Goal: Find specific page/section: Find specific page/section

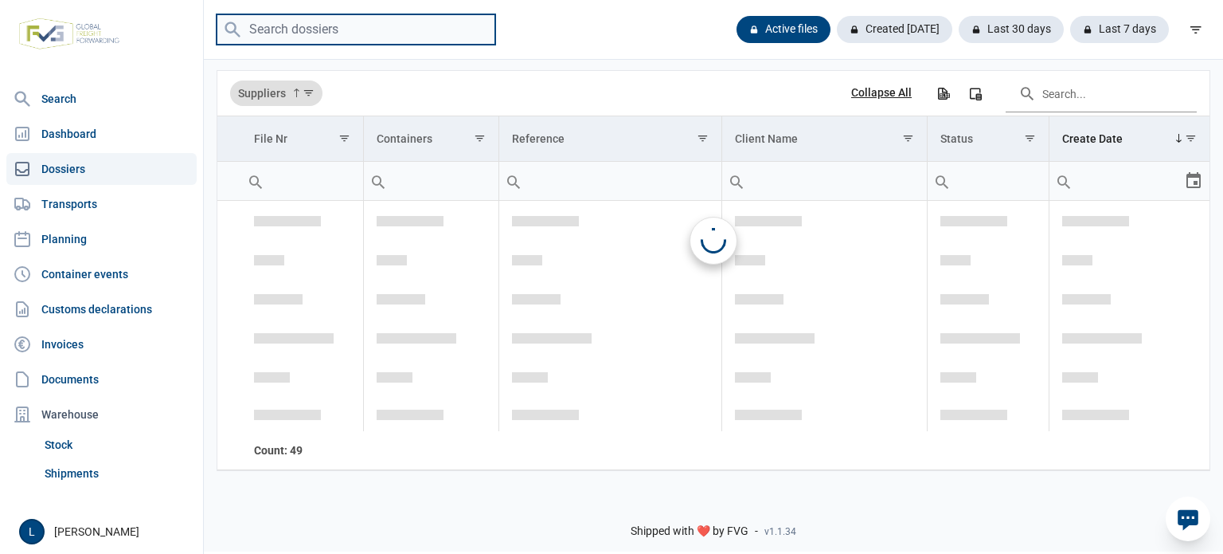
click at [370, 31] on input "search" at bounding box center [356, 29] width 279 height 31
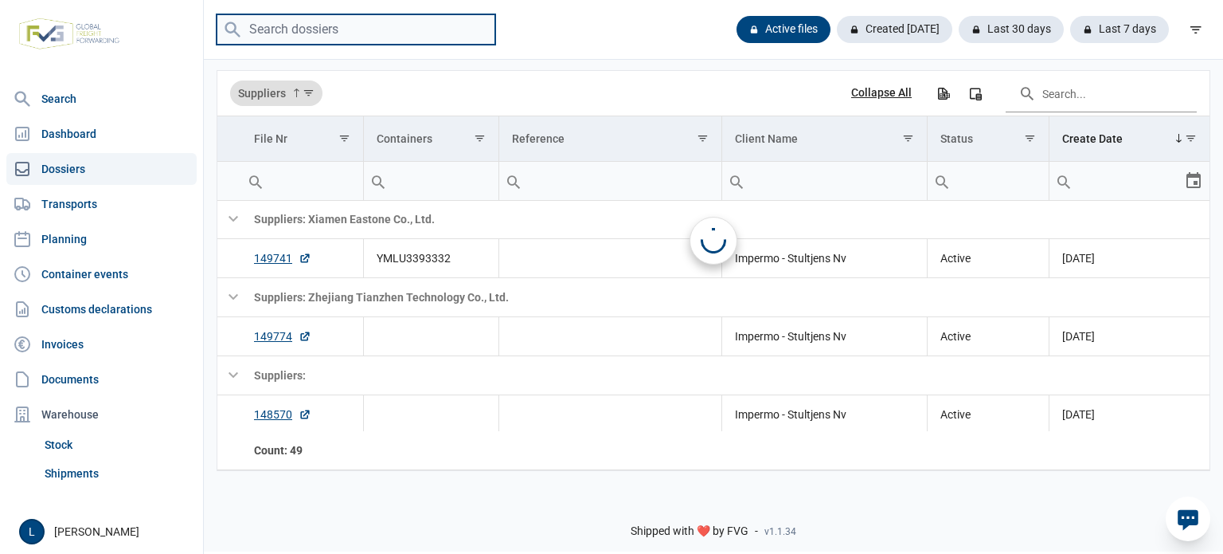
paste input "A250797"
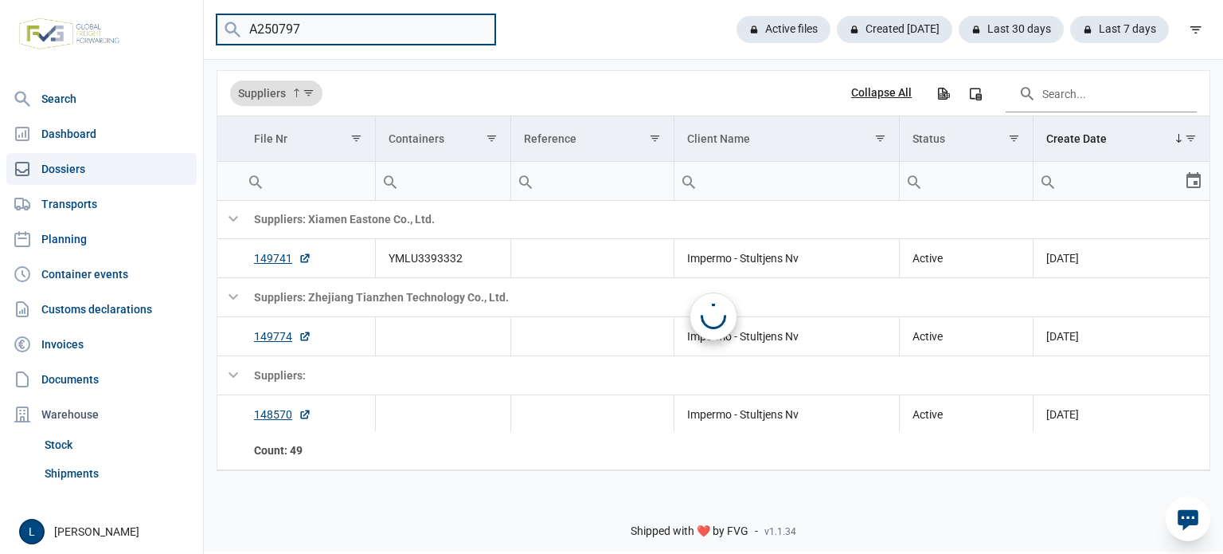
scroll to position [0, 0]
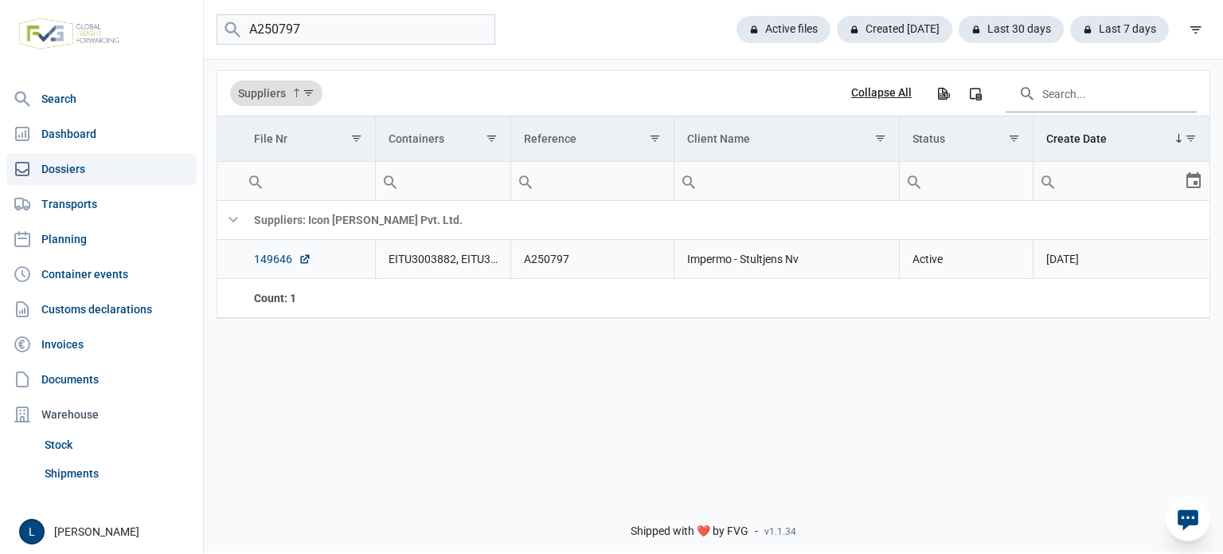
click at [276, 258] on link "149646" at bounding box center [282, 259] width 57 height 16
click at [439, 33] on input "A250797" at bounding box center [356, 29] width 279 height 31
paste input "8"
click at [282, 260] on link "149647" at bounding box center [282, 259] width 57 height 16
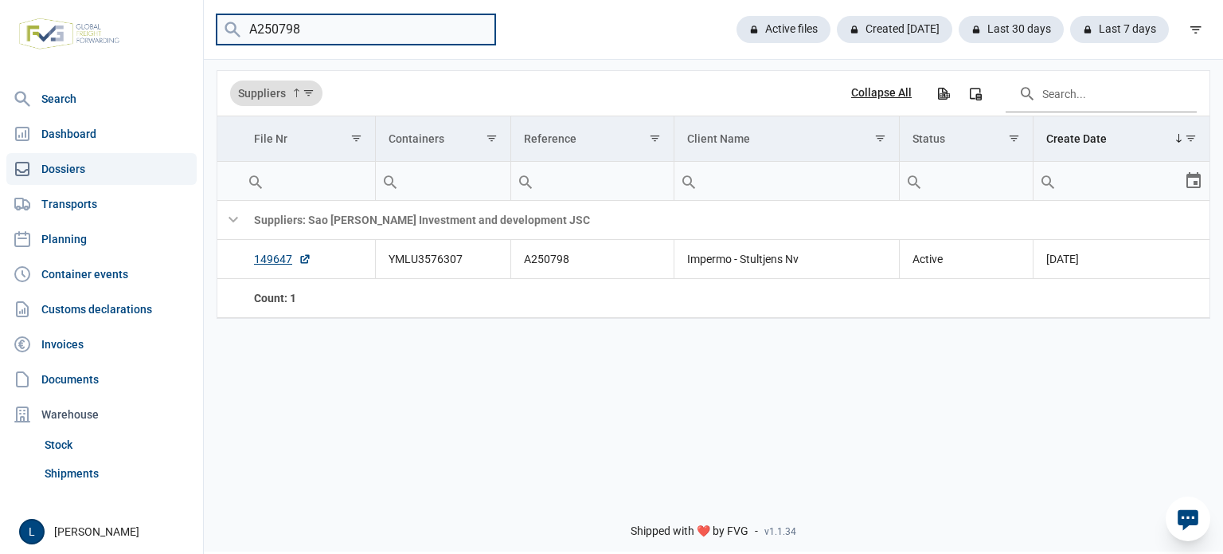
click at [319, 29] on input "A250798" at bounding box center [356, 29] width 279 height 31
paste input "812"
type input "A250812"
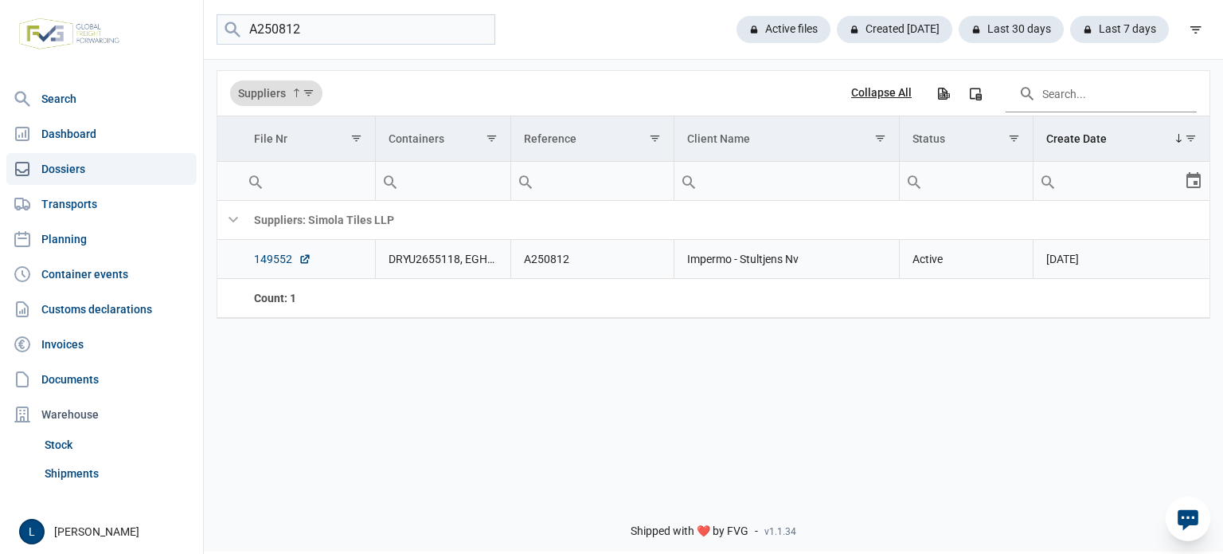
click at [274, 263] on link "149552" at bounding box center [282, 259] width 57 height 16
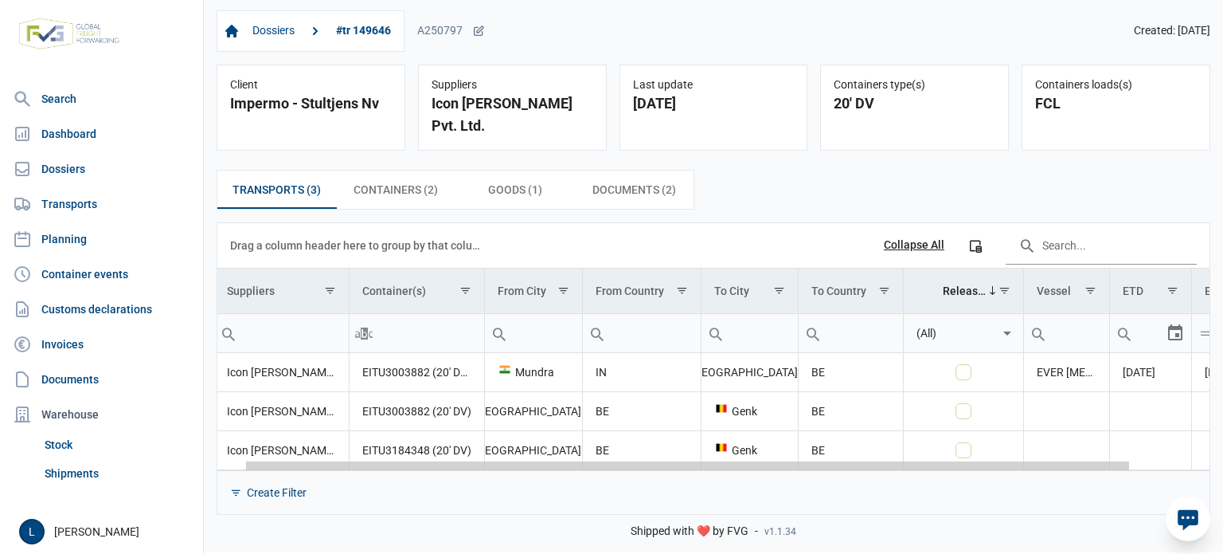
scroll to position [0, 118]
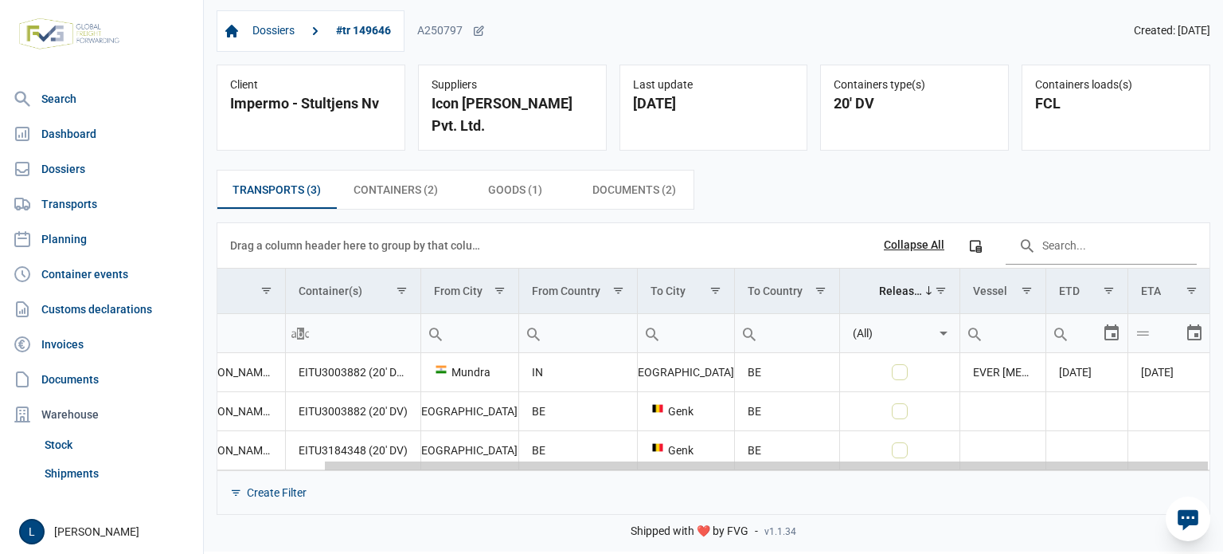
drag, startPoint x: 573, startPoint y: 446, endPoint x: 1004, endPoint y: 435, distance: 430.2
click at [1004, 435] on body "For evaluation purposes only. Redistribution prohibited. Please register an exi…" at bounding box center [611, 249] width 1223 height 554
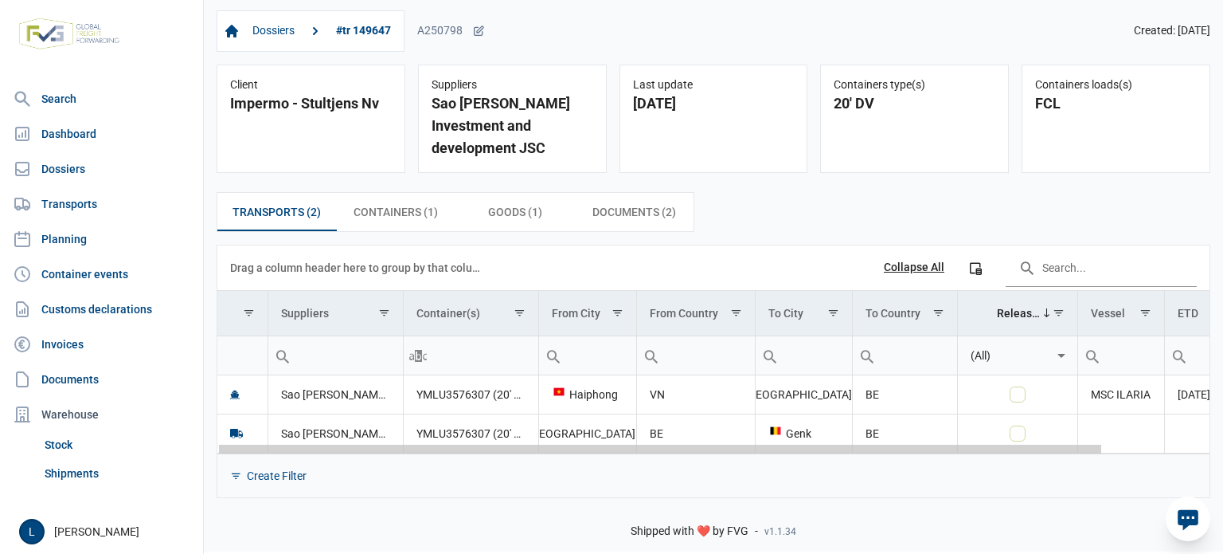
scroll to position [0, 119]
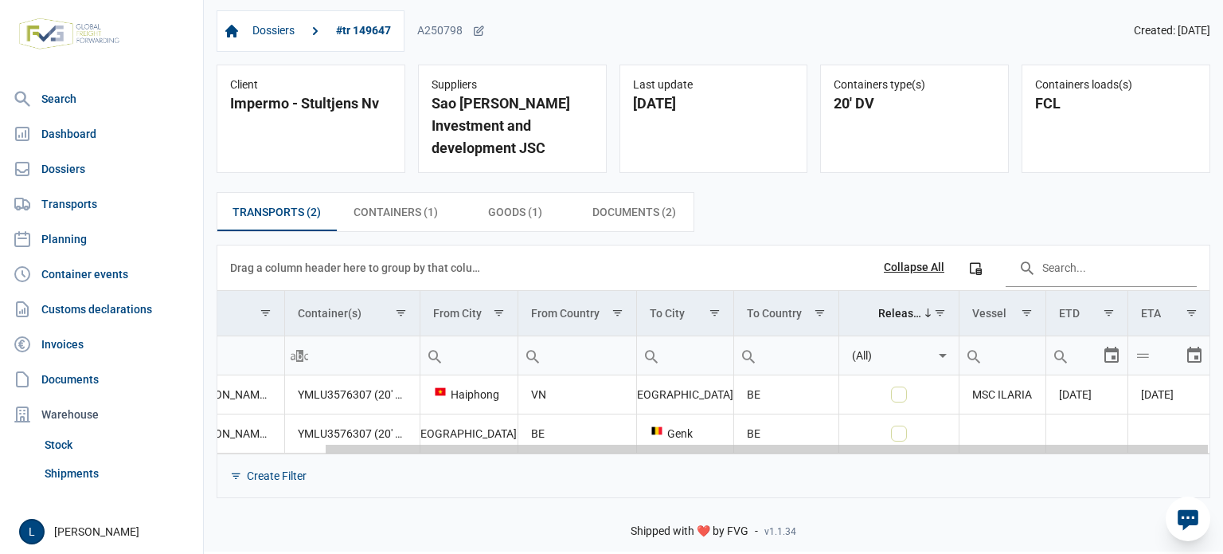
drag, startPoint x: 653, startPoint y: 427, endPoint x: 669, endPoint y: 429, distance: 16.1
click at [999, 430] on body "For evaluation purposes only. Redistribution prohibited. Please register an exi…" at bounding box center [611, 249] width 1223 height 554
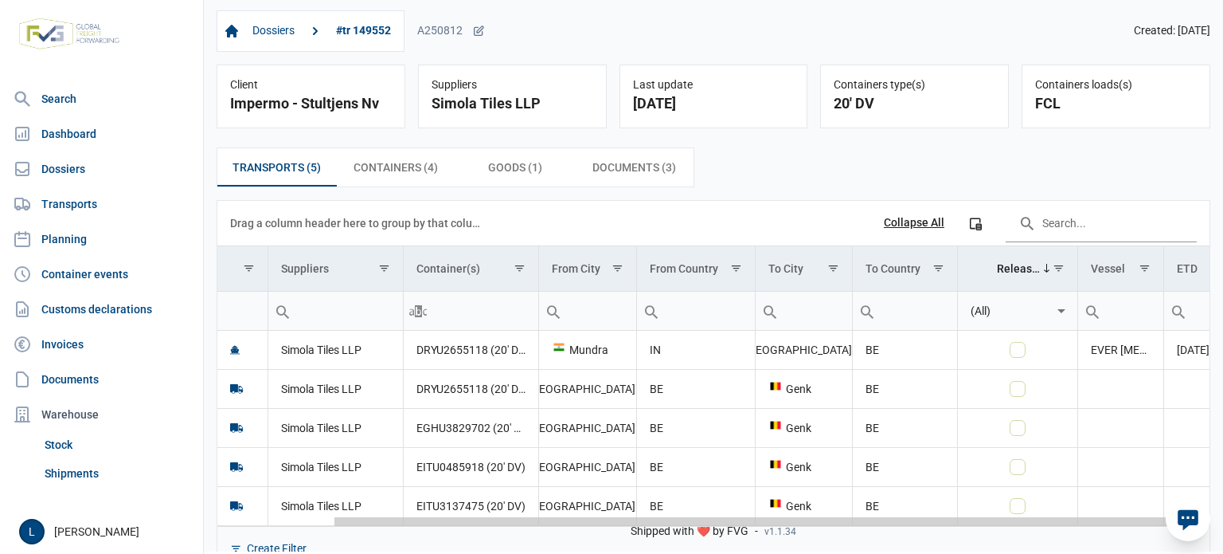
scroll to position [0, 130]
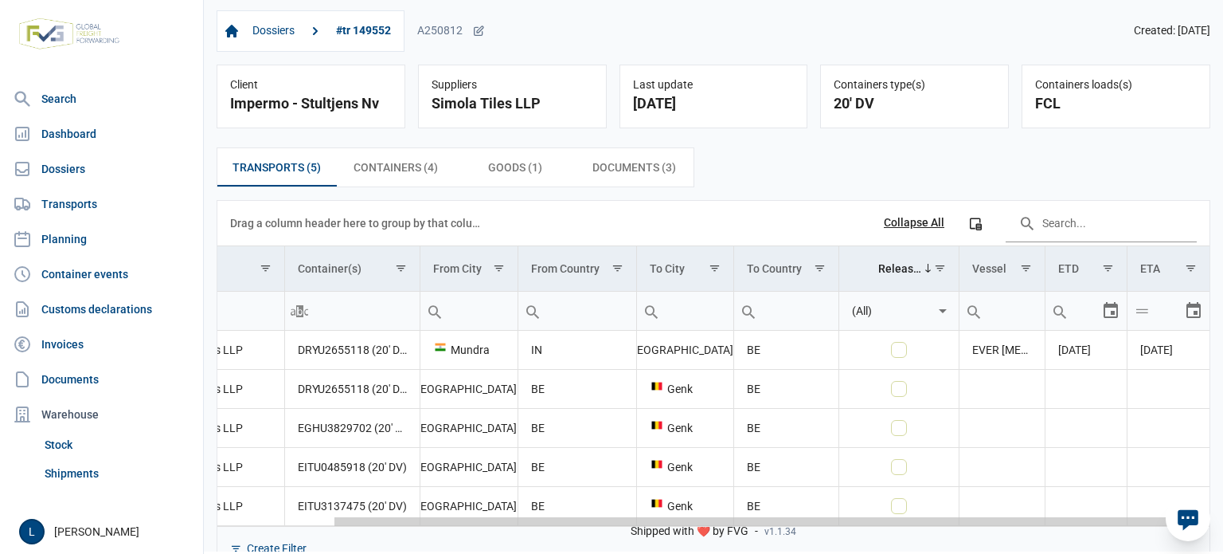
drag, startPoint x: 791, startPoint y: 522, endPoint x: 1094, endPoint y: 509, distance: 302.9
click at [1094, 509] on body "For evaluation purposes only. Redistribution prohibited. Please register an exi…" at bounding box center [611, 249] width 1223 height 554
